Goal: Task Accomplishment & Management: Use online tool/utility

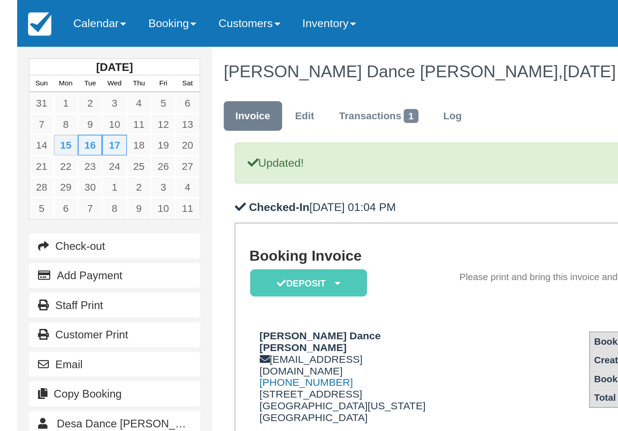
scroll to position [0, -2]
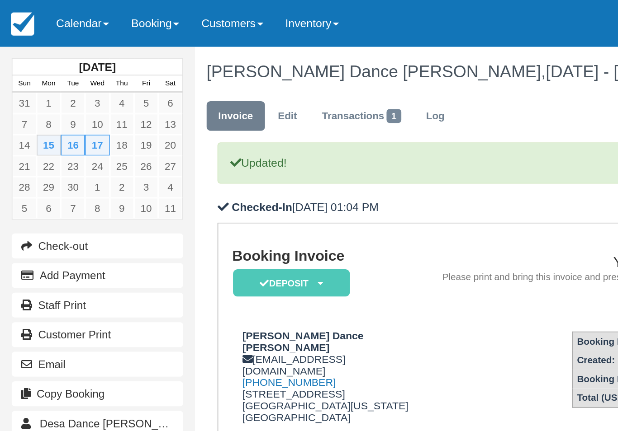
click at [66, 16] on link "Calendar" at bounding box center [47, 13] width 43 height 27
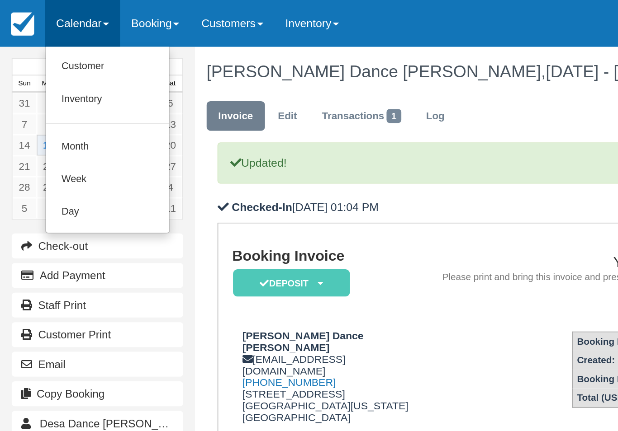
click at [59, 41] on link "Customer" at bounding box center [62, 38] width 71 height 19
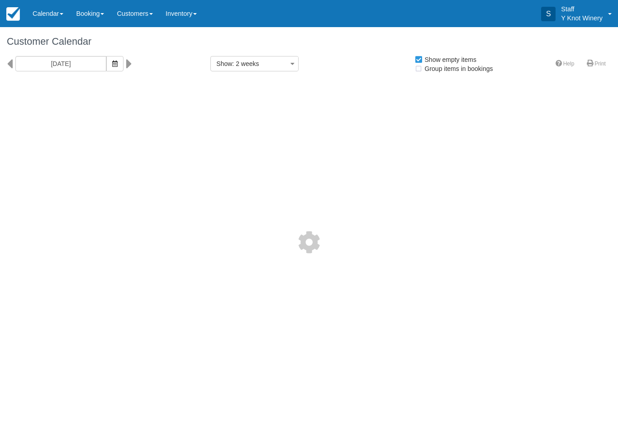
select select
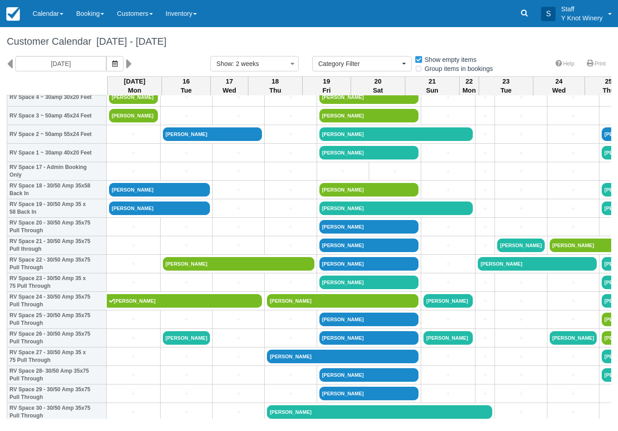
scroll to position [278, 0]
click at [144, 197] on link "[PERSON_NAME]" at bounding box center [159, 190] width 101 height 14
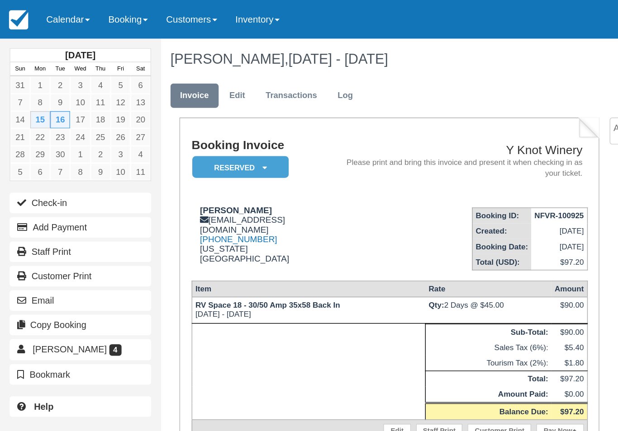
click at [38, 6] on link "Calendar" at bounding box center [47, 13] width 43 height 27
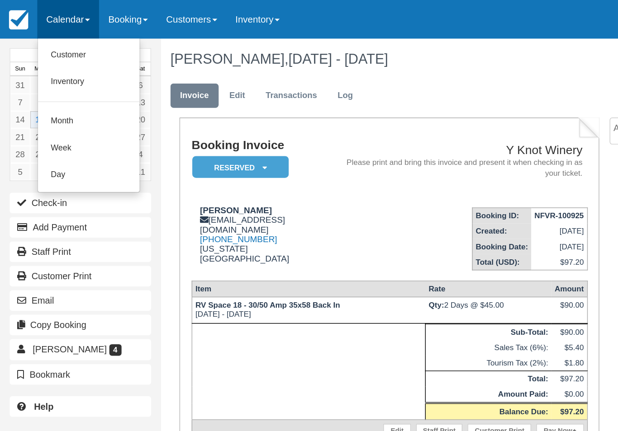
click at [55, 43] on link "Customer" at bounding box center [62, 38] width 71 height 19
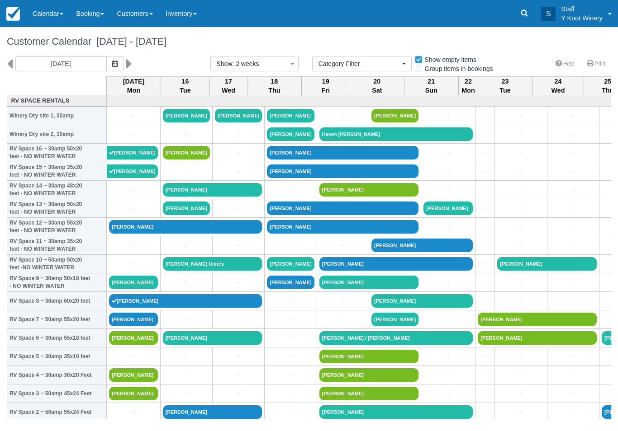
select select
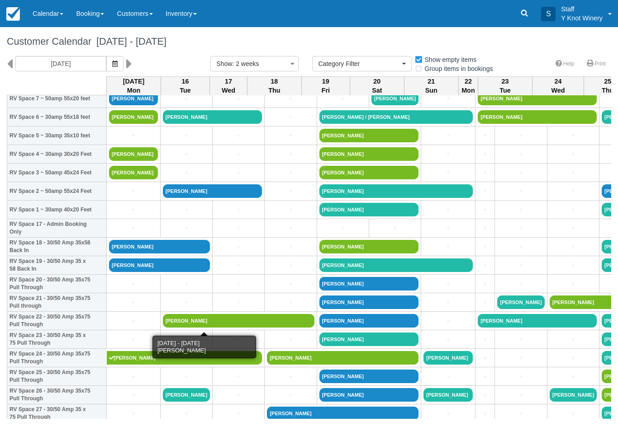
scroll to position [222, 0]
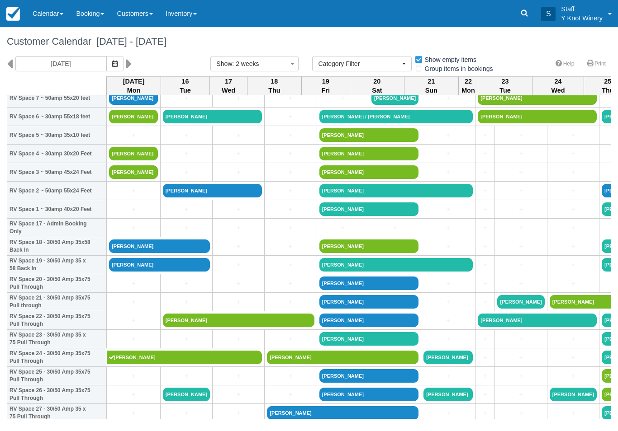
click at [134, 251] on link "[PERSON_NAME]" at bounding box center [159, 247] width 101 height 14
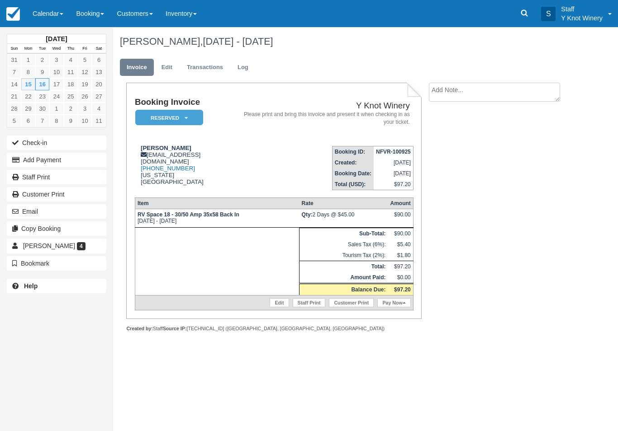
click at [29, 136] on button "Check-in" at bounding box center [56, 143] width 99 height 14
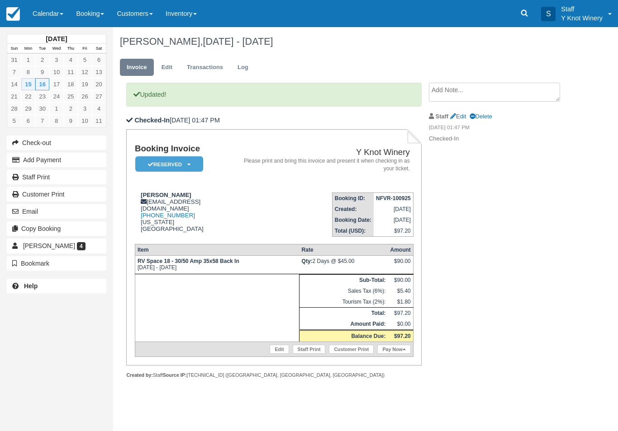
click at [45, 12] on link "Calendar" at bounding box center [47, 13] width 43 height 27
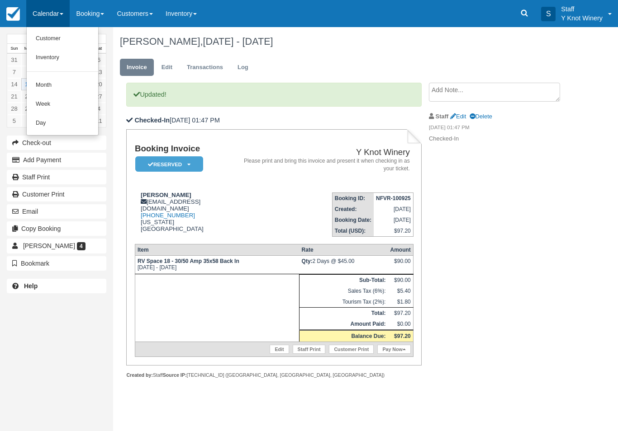
click at [46, 29] on link "Customer" at bounding box center [62, 38] width 71 height 19
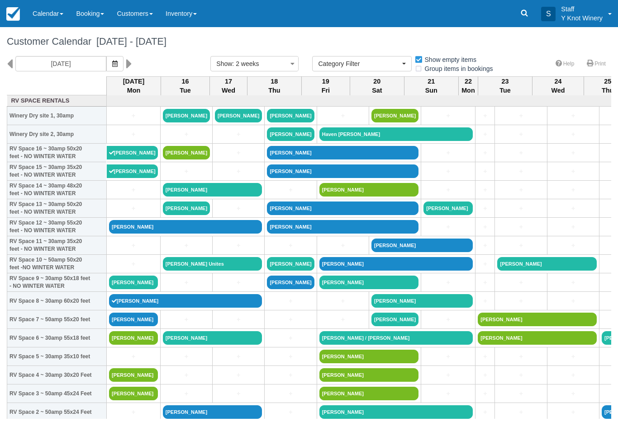
select select
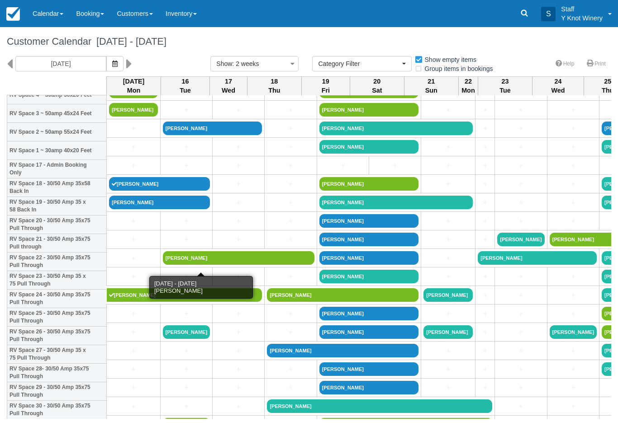
scroll to position [285, 0]
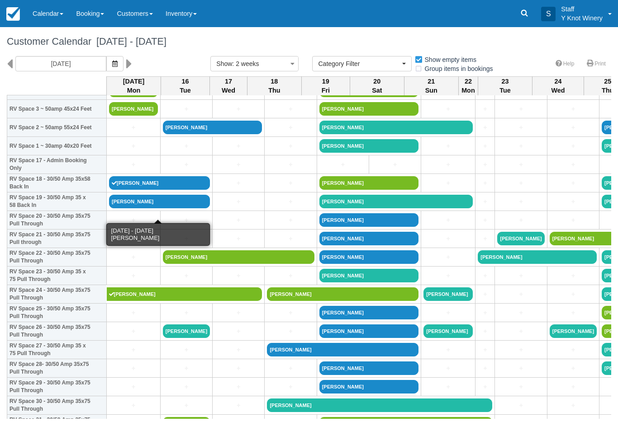
click at [140, 208] on link "[PERSON_NAME]" at bounding box center [159, 202] width 101 height 14
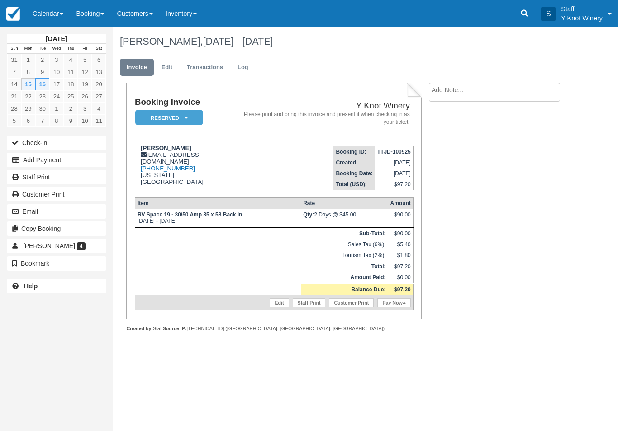
click at [45, 138] on button "Check-in" at bounding box center [56, 143] width 99 height 14
